Goal: Task Accomplishment & Management: Manage account settings

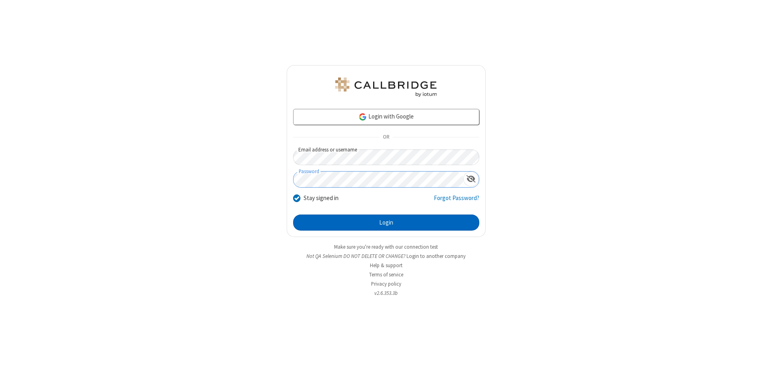
click at [386, 223] on button "Login" at bounding box center [386, 223] width 186 height 16
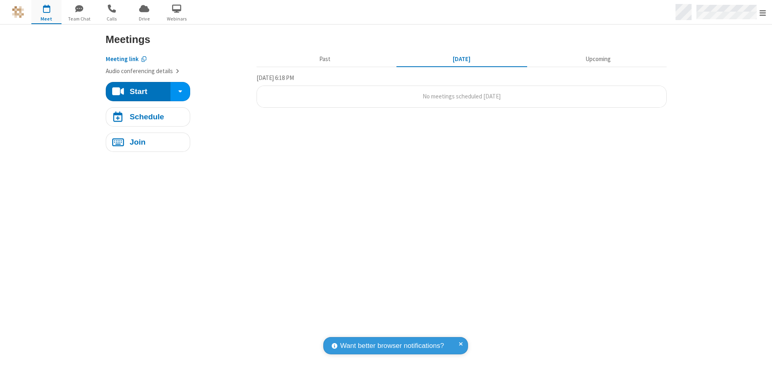
click at [762, 12] on span "Open menu" at bounding box center [762, 13] width 6 height 8
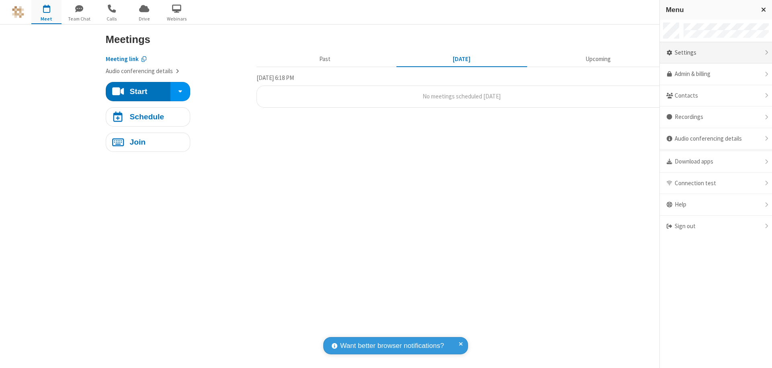
click at [715, 53] on div "Settings" at bounding box center [715, 53] width 112 height 22
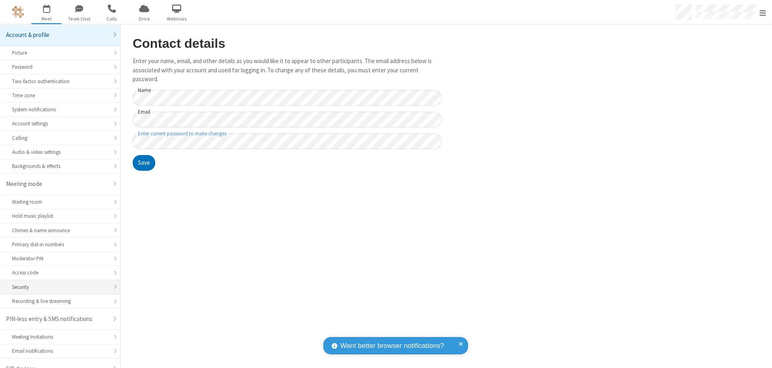
click at [57, 283] on div "Security" at bounding box center [60, 287] width 96 height 8
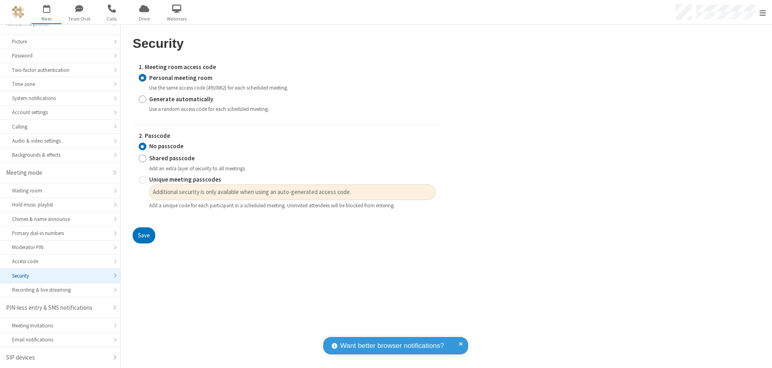
click at [142, 99] on input "Generate automatically" at bounding box center [143, 99] width 8 height 8
radio input "true"
click at [142, 151] on input "No passcode" at bounding box center [143, 146] width 8 height 8
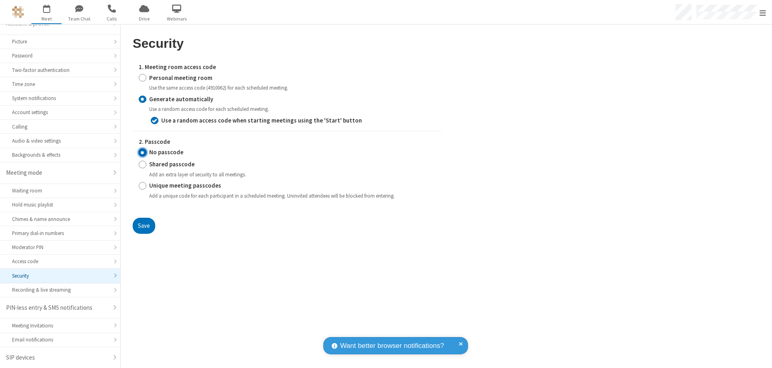
click at [143, 225] on button "Save" at bounding box center [144, 226] width 23 height 16
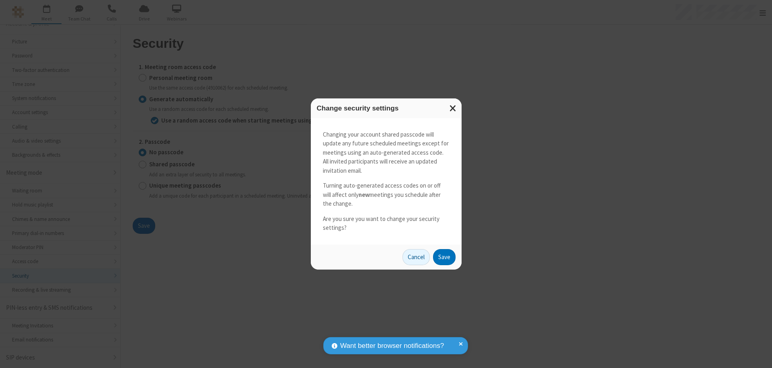
click at [444, 257] on button "Save" at bounding box center [444, 257] width 23 height 16
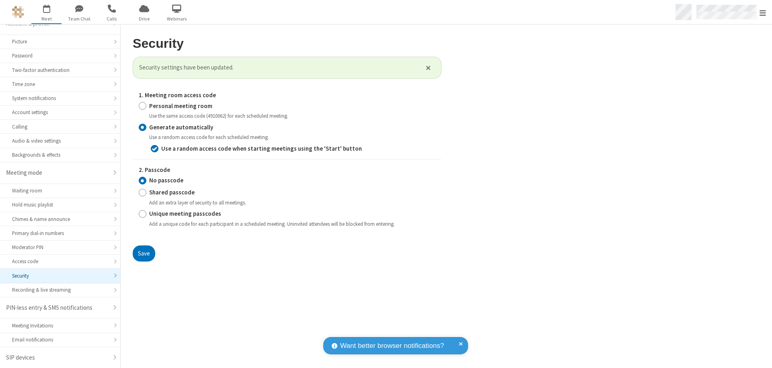
click at [762, 12] on span "Open menu" at bounding box center [762, 13] width 6 height 8
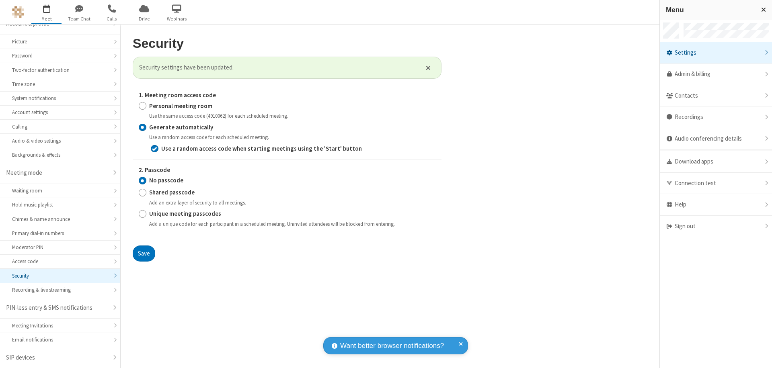
click at [46, 12] on span "button" at bounding box center [46, 9] width 30 height 14
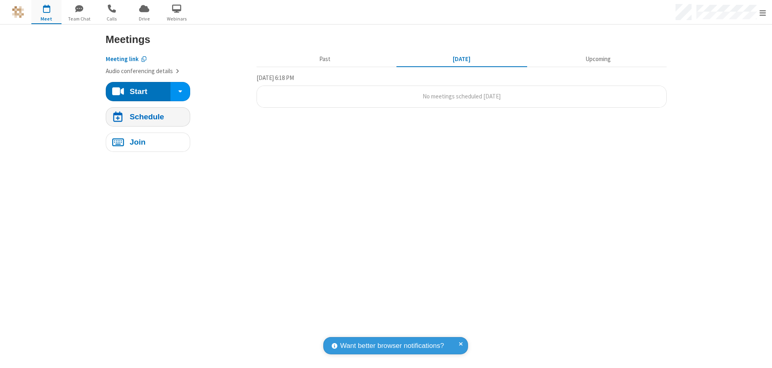
click at [147, 117] on h4 "Schedule" at bounding box center [146, 117] width 35 height 8
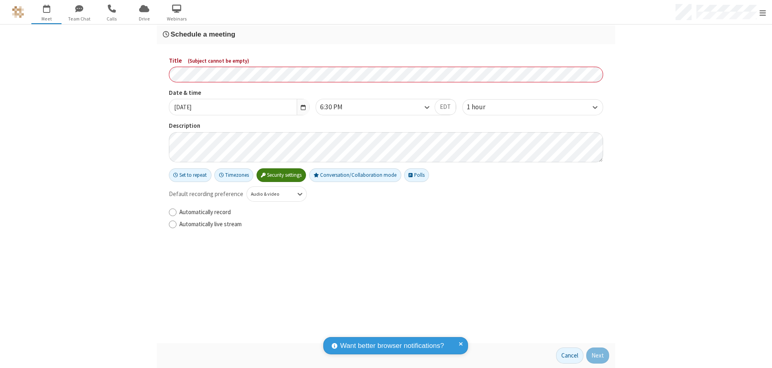
click at [386, 34] on h3 "Schedule a meeting" at bounding box center [386, 35] width 446 height 8
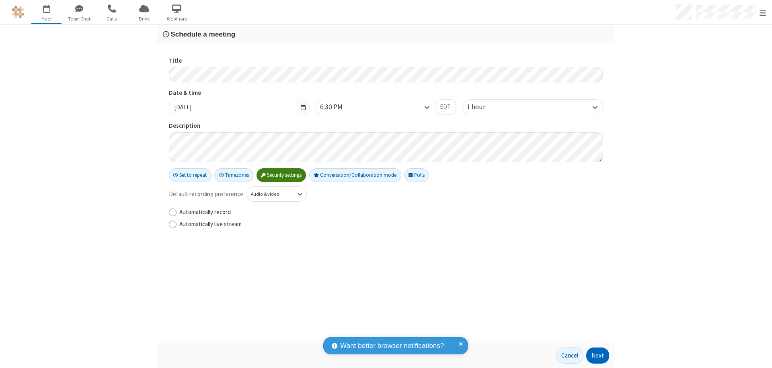
click at [598, 356] on button "Next" at bounding box center [597, 356] width 23 height 16
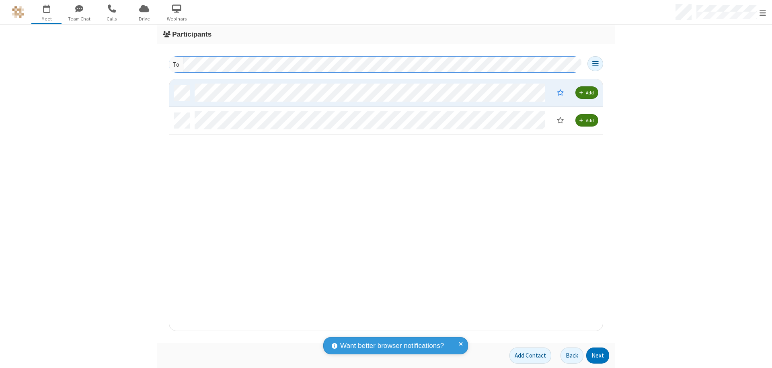
scroll to position [246, 427]
click at [598, 356] on button "Next" at bounding box center [597, 356] width 23 height 16
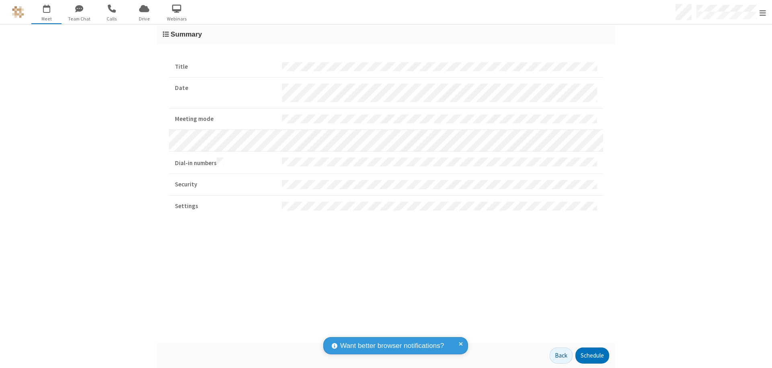
click at [592, 356] on button "Schedule" at bounding box center [592, 356] width 34 height 16
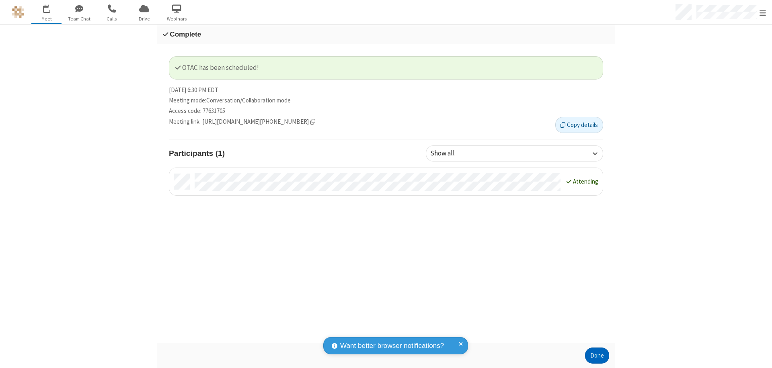
click at [597, 356] on button "Done" at bounding box center [597, 356] width 24 height 16
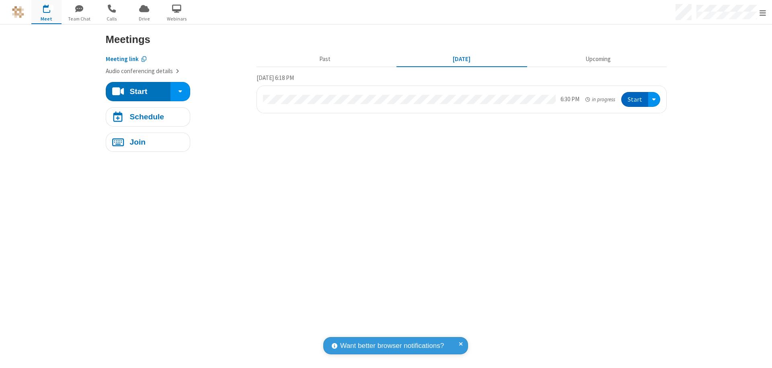
click at [635, 99] on button "Start" at bounding box center [634, 99] width 27 height 15
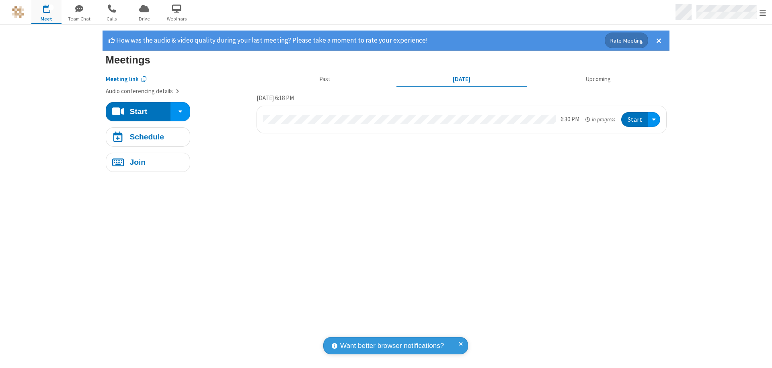
click at [762, 12] on span "Open menu" at bounding box center [762, 13] width 6 height 8
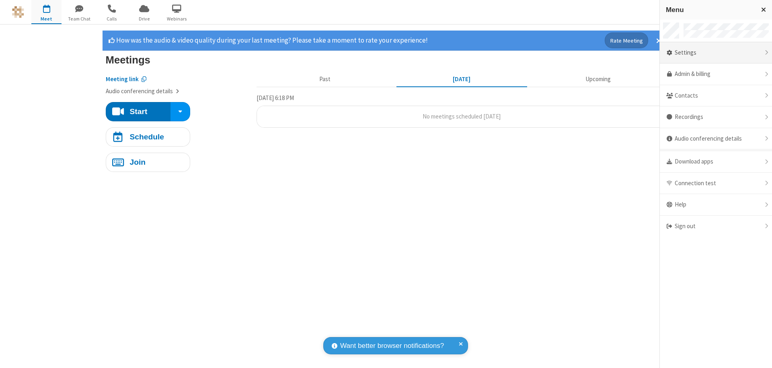
click at [715, 53] on div "Settings" at bounding box center [715, 53] width 112 height 22
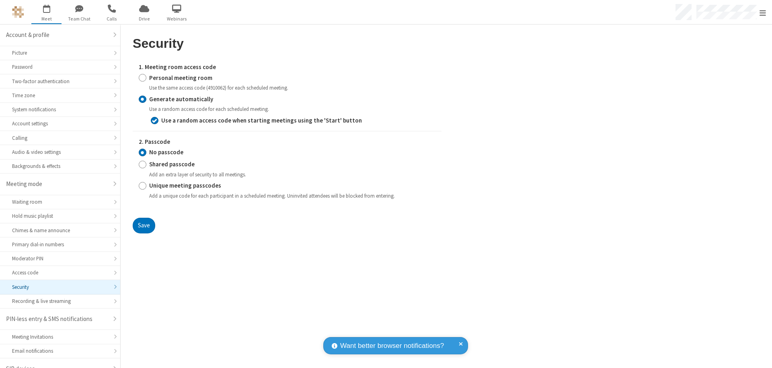
scroll to position [11, 0]
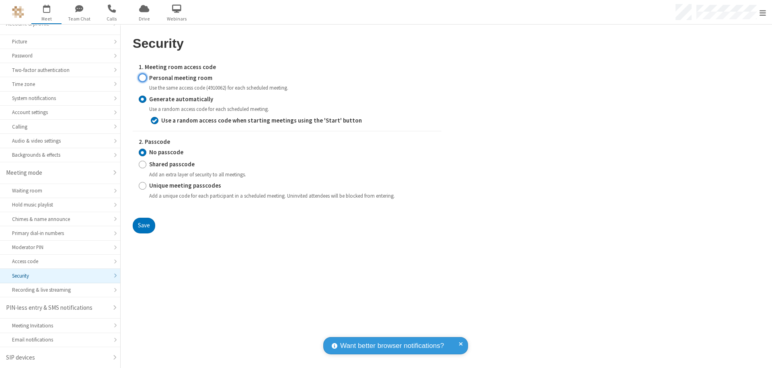
click at [142, 78] on input "Personal meeting room" at bounding box center [143, 78] width 8 height 8
radio input "true"
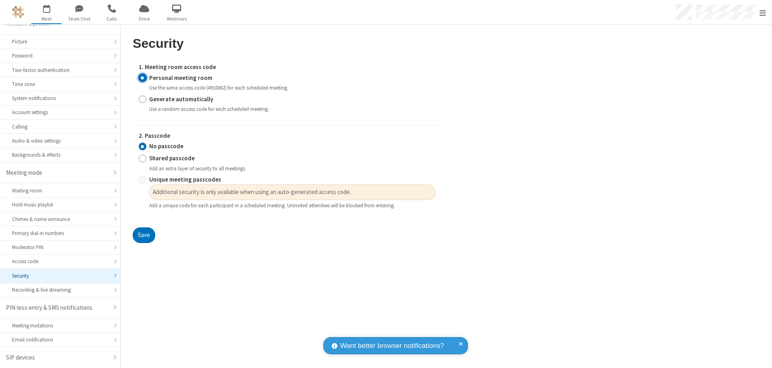
click at [142, 146] on input "No passcode" at bounding box center [143, 146] width 8 height 8
click at [143, 235] on button "Save" at bounding box center [144, 235] width 23 height 16
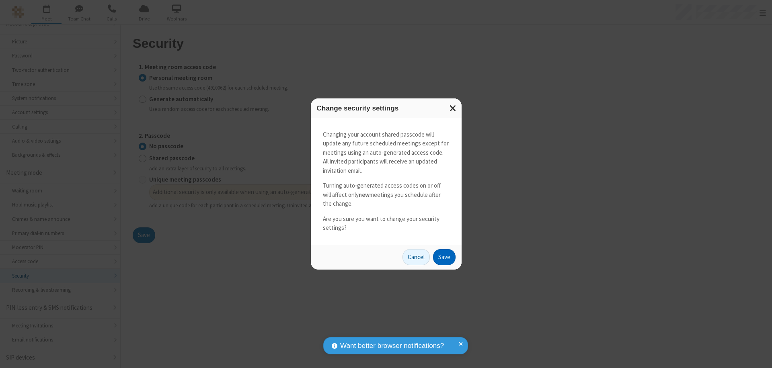
click at [444, 257] on button "Save" at bounding box center [444, 257] width 23 height 16
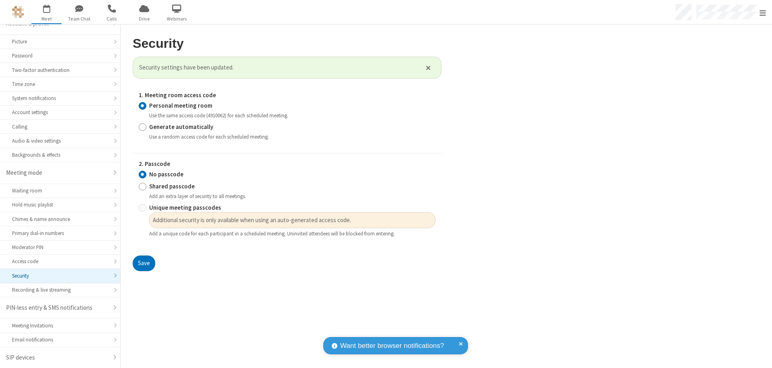
click at [762, 12] on span "Open menu" at bounding box center [762, 13] width 6 height 8
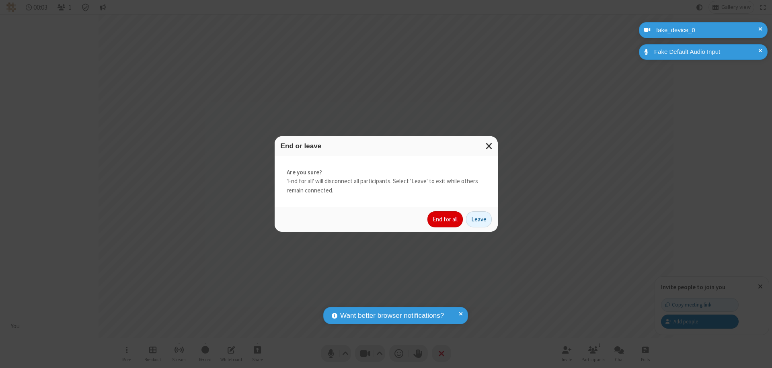
click at [445, 219] on button "End for all" at bounding box center [444, 219] width 35 height 16
